Goal: Transaction & Acquisition: Book appointment/travel/reservation

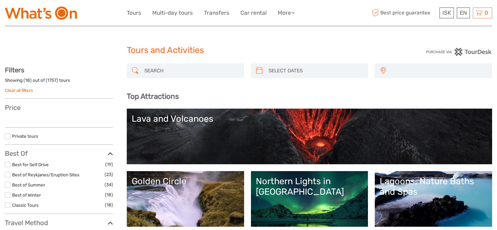
select select
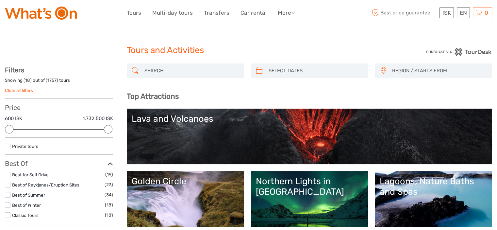
type input "[DATE]"
click at [291, 72] on input "search" at bounding box center [315, 70] width 99 height 11
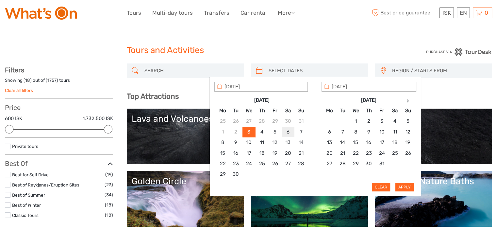
type input "[DATE]"
click at [408, 184] on button "Apply" at bounding box center [405, 187] width 18 height 8
type input "[DATE] - [DATE]"
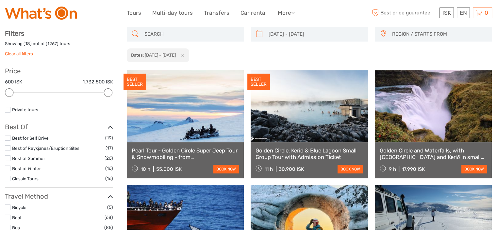
scroll to position [37, 0]
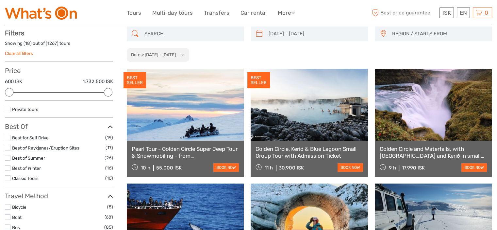
click at [404, 35] on span "REGION / STARTS FROM" at bounding box center [439, 33] width 100 height 11
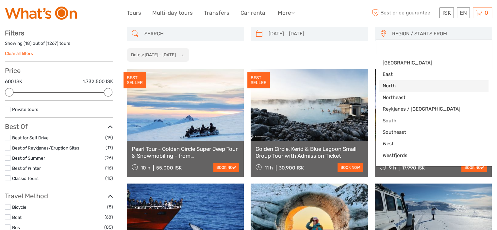
click at [393, 86] on span "North" at bounding box center [429, 85] width 92 height 7
select select "North"
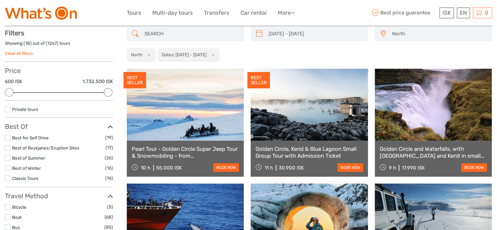
scroll to position [8, 0]
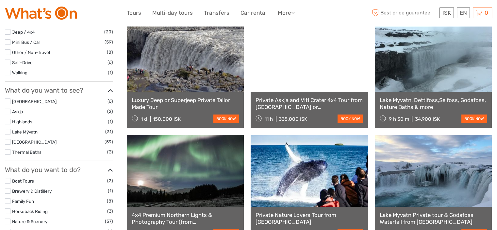
scroll to position [37, 0]
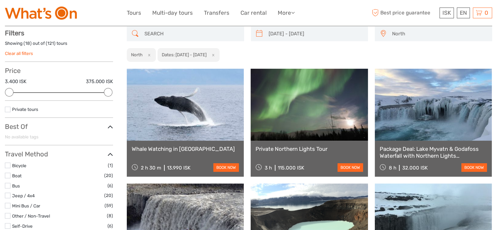
click at [167, 35] on input "search" at bounding box center [191, 33] width 99 height 11
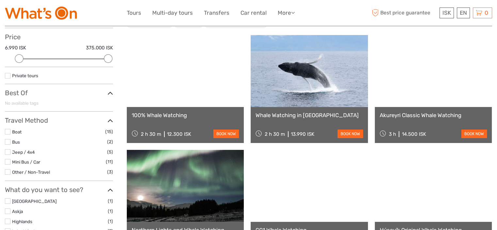
scroll to position [70, 0]
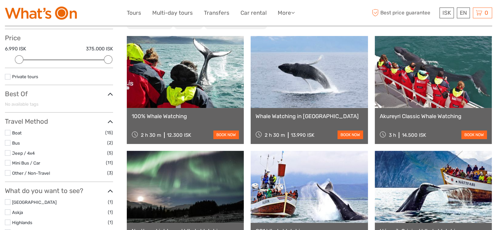
type input "whale"
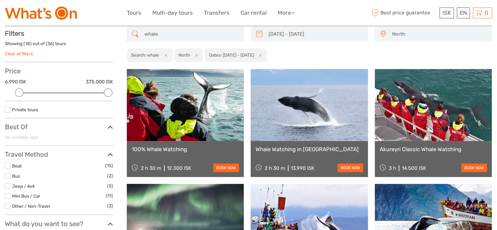
scroll to position [0, 0]
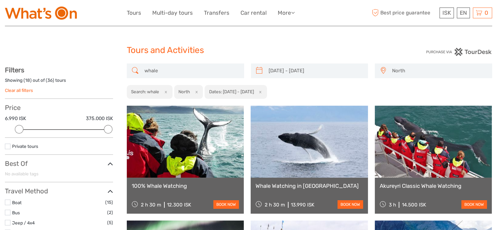
click at [416, 72] on span "North" at bounding box center [439, 70] width 100 height 11
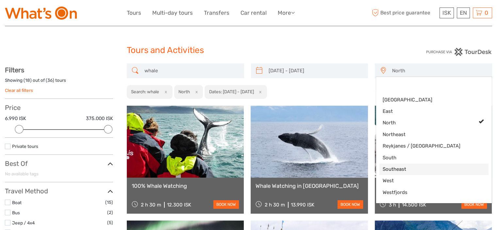
click at [401, 170] on span "Southeast" at bounding box center [429, 169] width 92 height 7
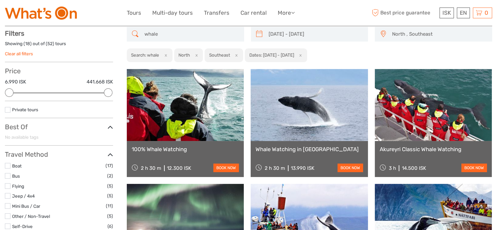
scroll to position [37, 0]
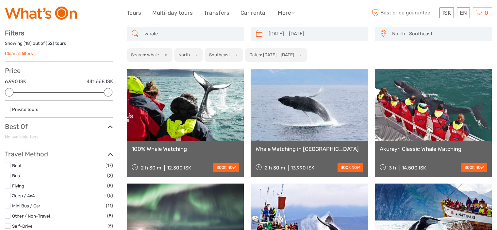
click at [198, 54] on button "x" at bounding box center [195, 54] width 9 height 7
select select "Southeast"
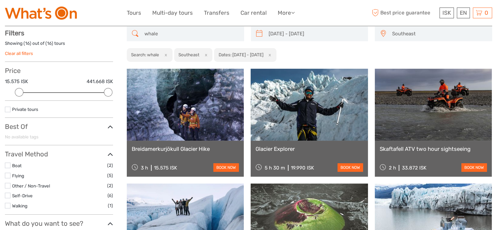
drag, startPoint x: 171, startPoint y: 35, endPoint x: 81, endPoint y: 35, distance: 90.2
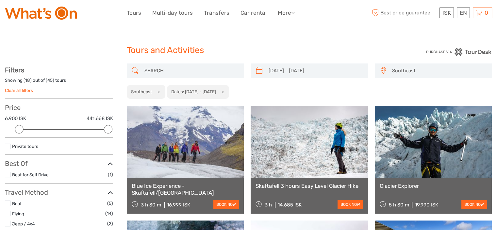
click at [177, 64] on div at bounding box center [185, 70] width 117 height 15
click at [176, 68] on input "search" at bounding box center [191, 70] width 99 height 11
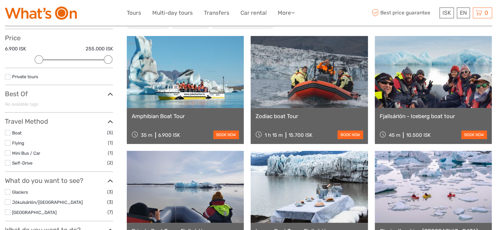
scroll to position [102, 0]
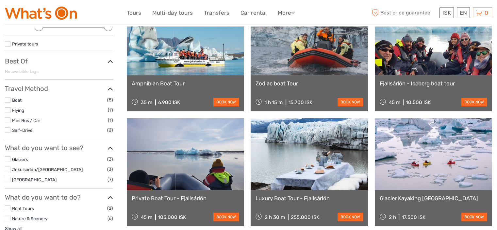
type input "boat"
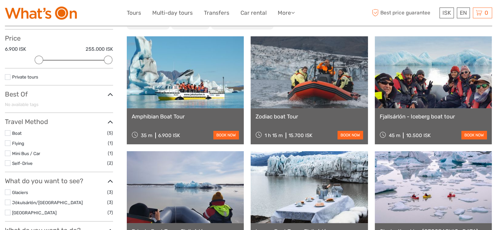
scroll to position [0, 0]
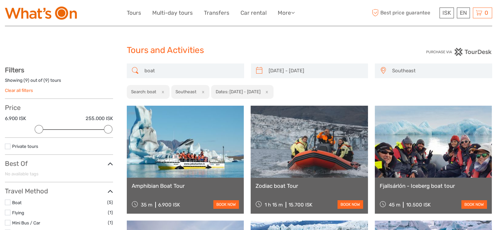
click at [425, 68] on span "Southeast" at bounding box center [439, 70] width 100 height 11
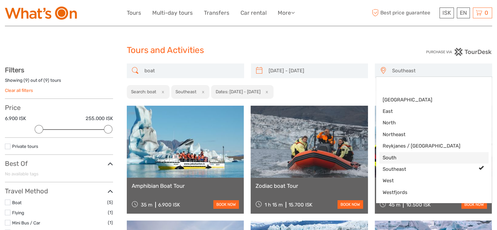
click at [397, 154] on link "South" at bounding box center [434, 157] width 109 height 11
select select "South"
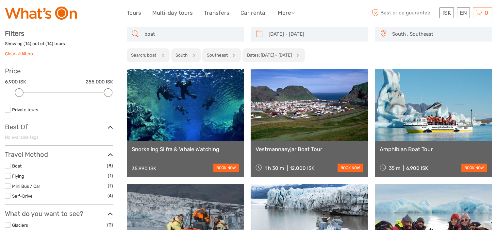
scroll to position [37, 0]
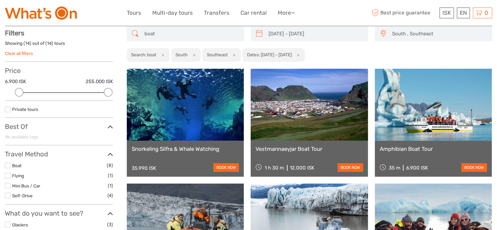
click at [416, 31] on span "South , Southeast" at bounding box center [439, 33] width 100 height 11
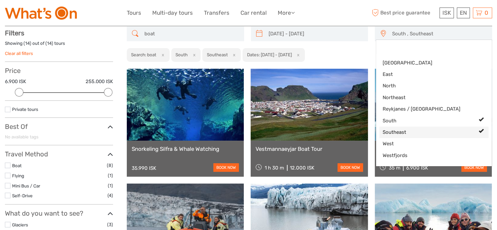
click at [403, 130] on span "Southeast" at bounding box center [429, 132] width 92 height 7
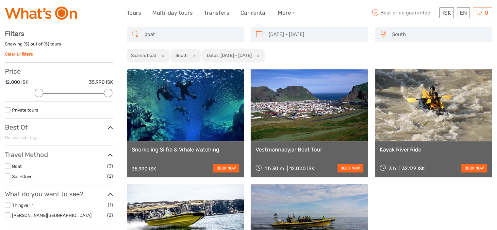
scroll to position [37, 0]
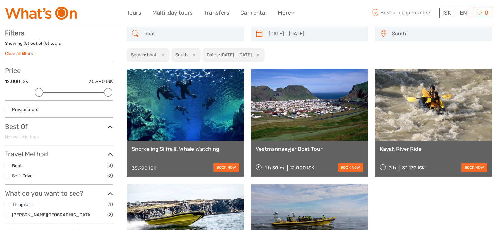
drag, startPoint x: 164, startPoint y: 34, endPoint x: 109, endPoint y: 34, distance: 55.2
click at [109, 34] on div "[DATE] - [DATE] REGION / STARTS FROM [GEOGRAPHIC_DATA] East North Northeast [GE…" at bounding box center [248, 181] width 487 height 311
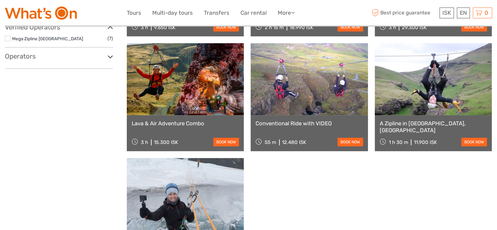
scroll to position [331, 0]
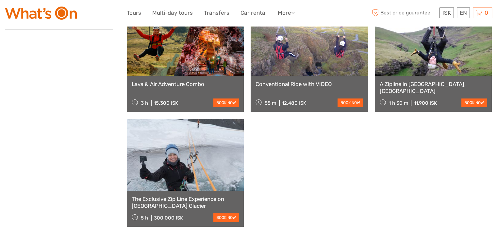
type input "zipline"
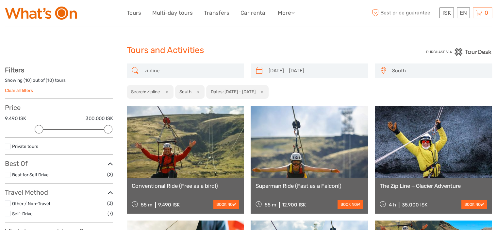
scroll to position [0, 0]
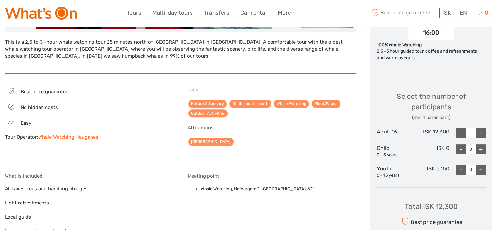
scroll to position [229, 0]
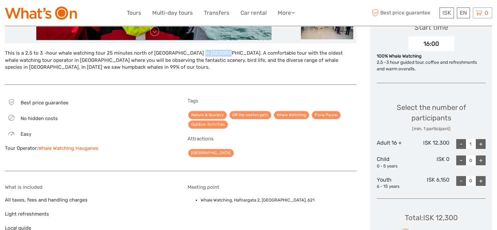
drag, startPoint x: 173, startPoint y: 53, endPoint x: 199, endPoint y: 53, distance: 26.2
click at [199, 53] on div "This is a 2,5 to 3 -hour whale watching tour 25 minutes north of Akureyri in Ha…" at bounding box center [181, 64] width 352 height 28
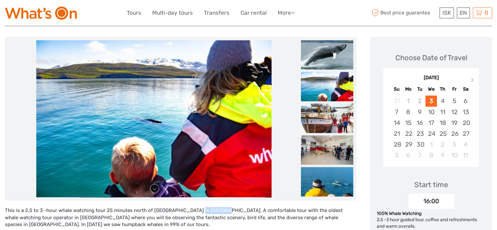
scroll to position [33, 0]
